Goal: Task Accomplishment & Management: Use online tool/utility

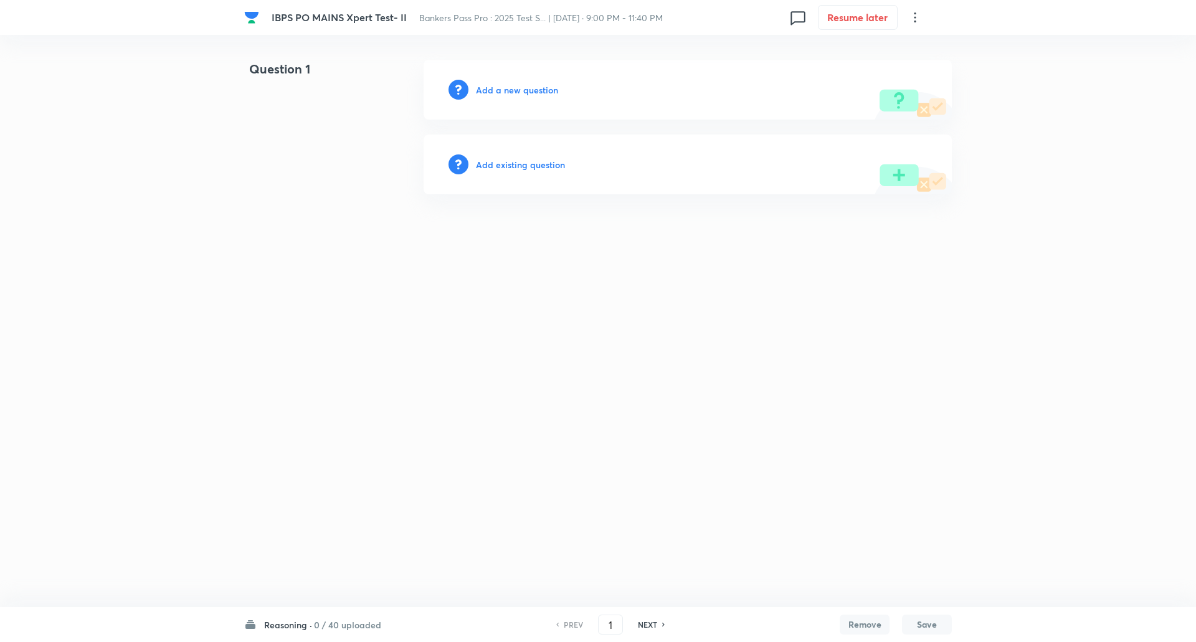
click at [309, 623] on h6 "Reasoning ·" at bounding box center [288, 625] width 48 height 13
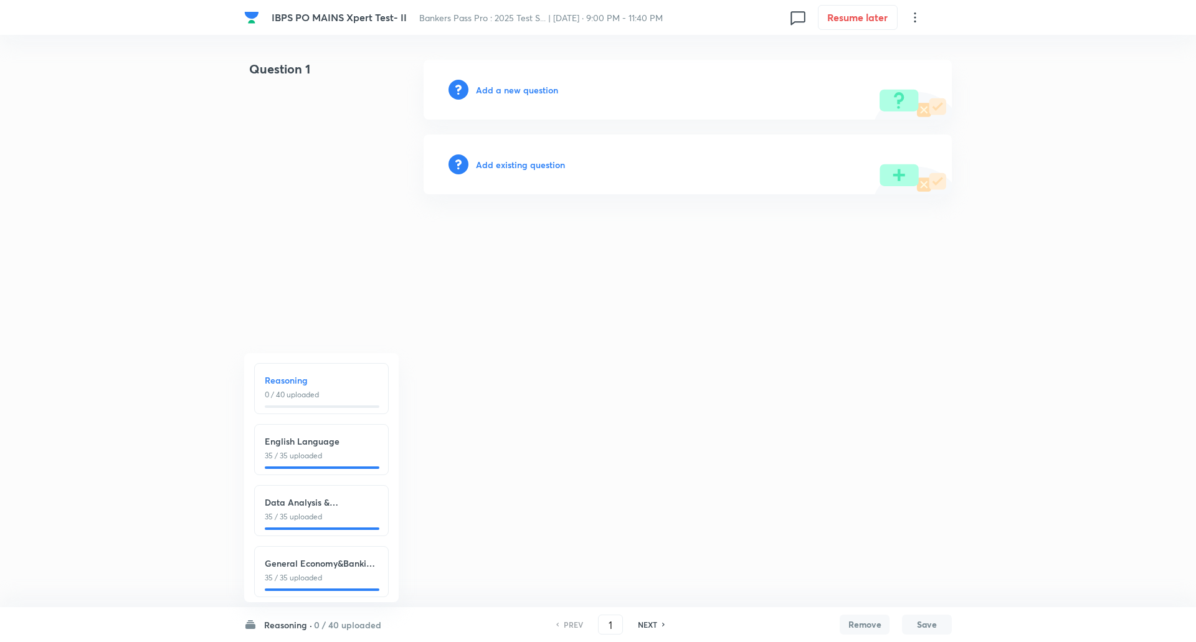
scroll to position [14, 0]
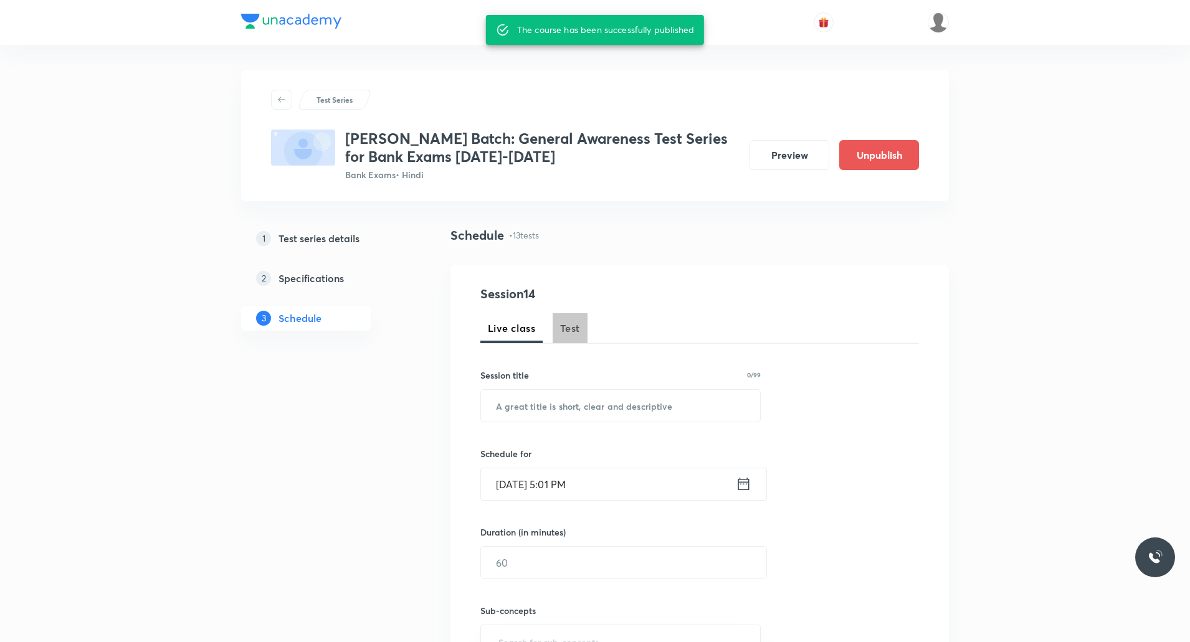
click at [565, 334] on span "Test" at bounding box center [570, 328] width 20 height 15
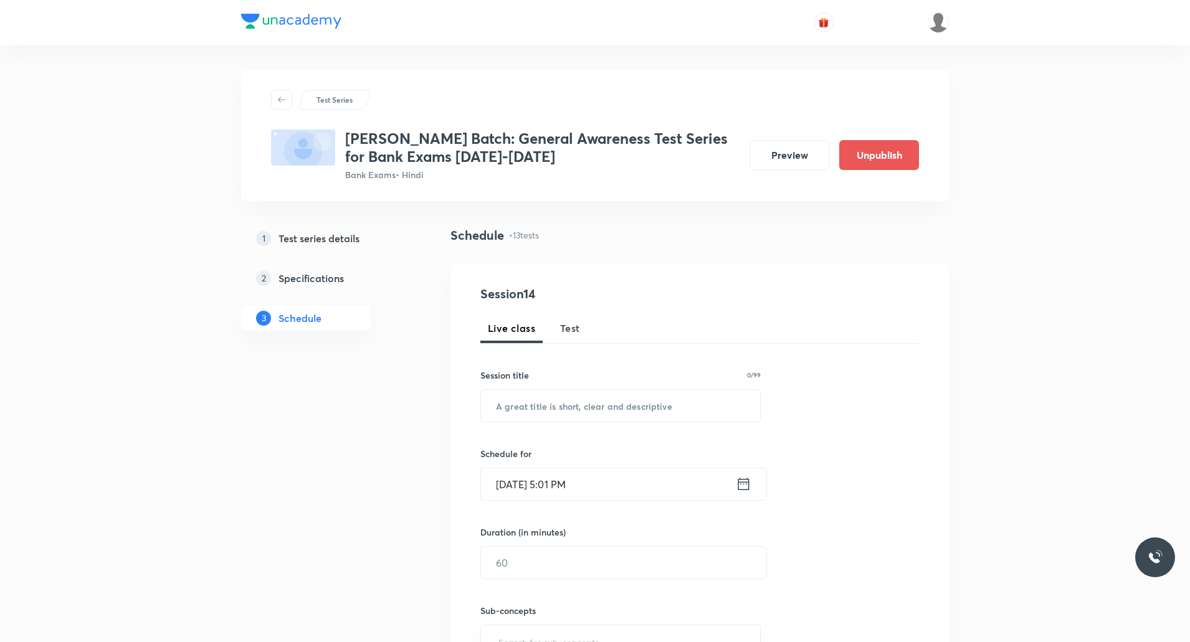
click at [571, 333] on span "Test" at bounding box center [570, 328] width 20 height 15
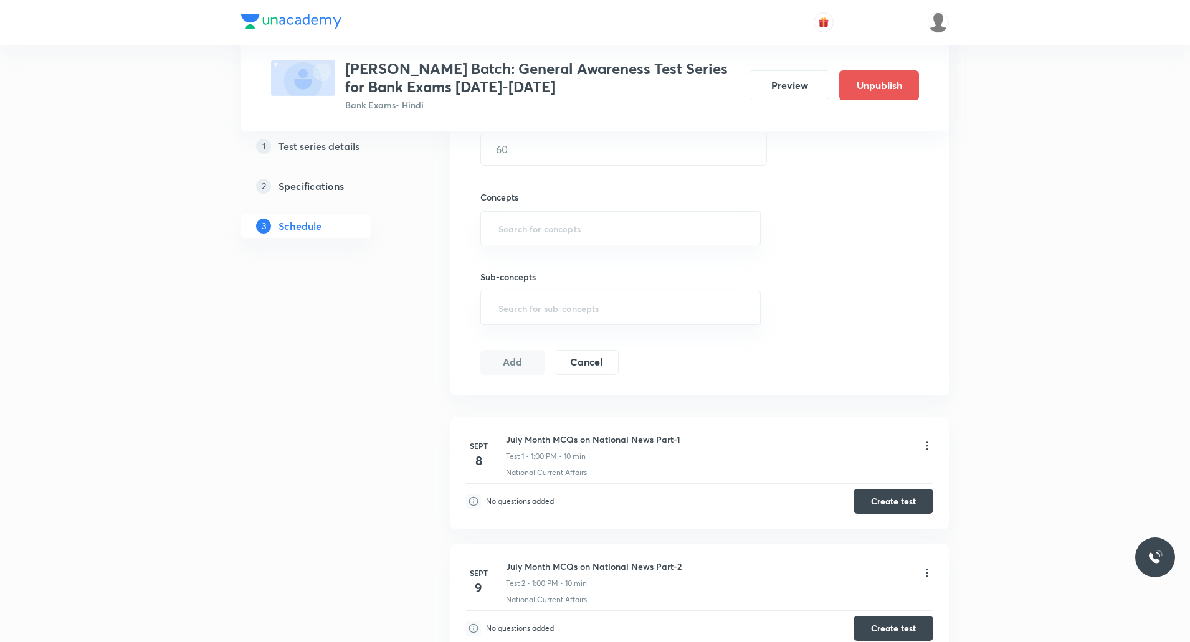
scroll to position [498, 0]
